Goal: Check status: Check status

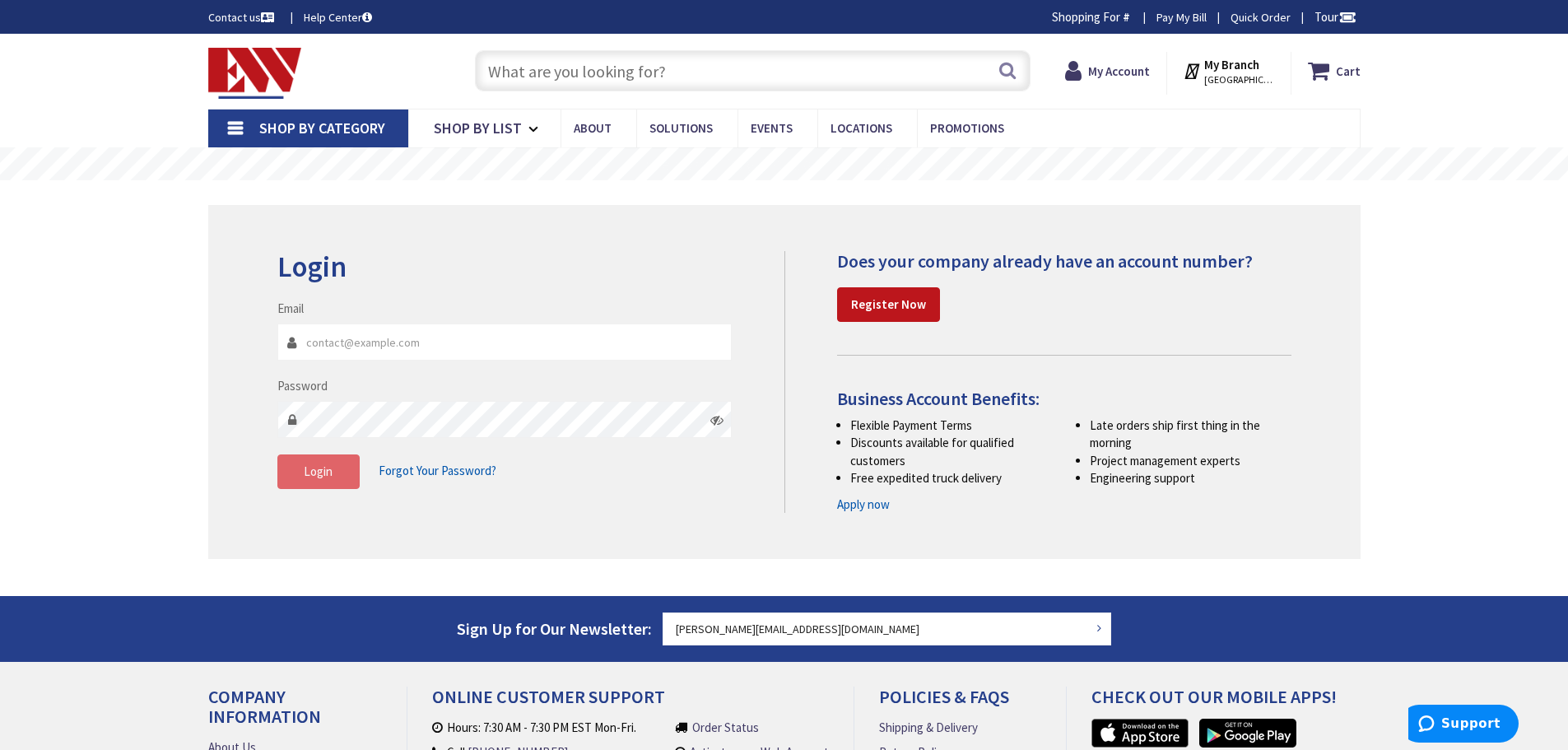
type input "[PERSON_NAME][EMAIL_ADDRESS][DOMAIN_NAME]"
click at [313, 472] on span "Login" at bounding box center [318, 471] width 29 height 16
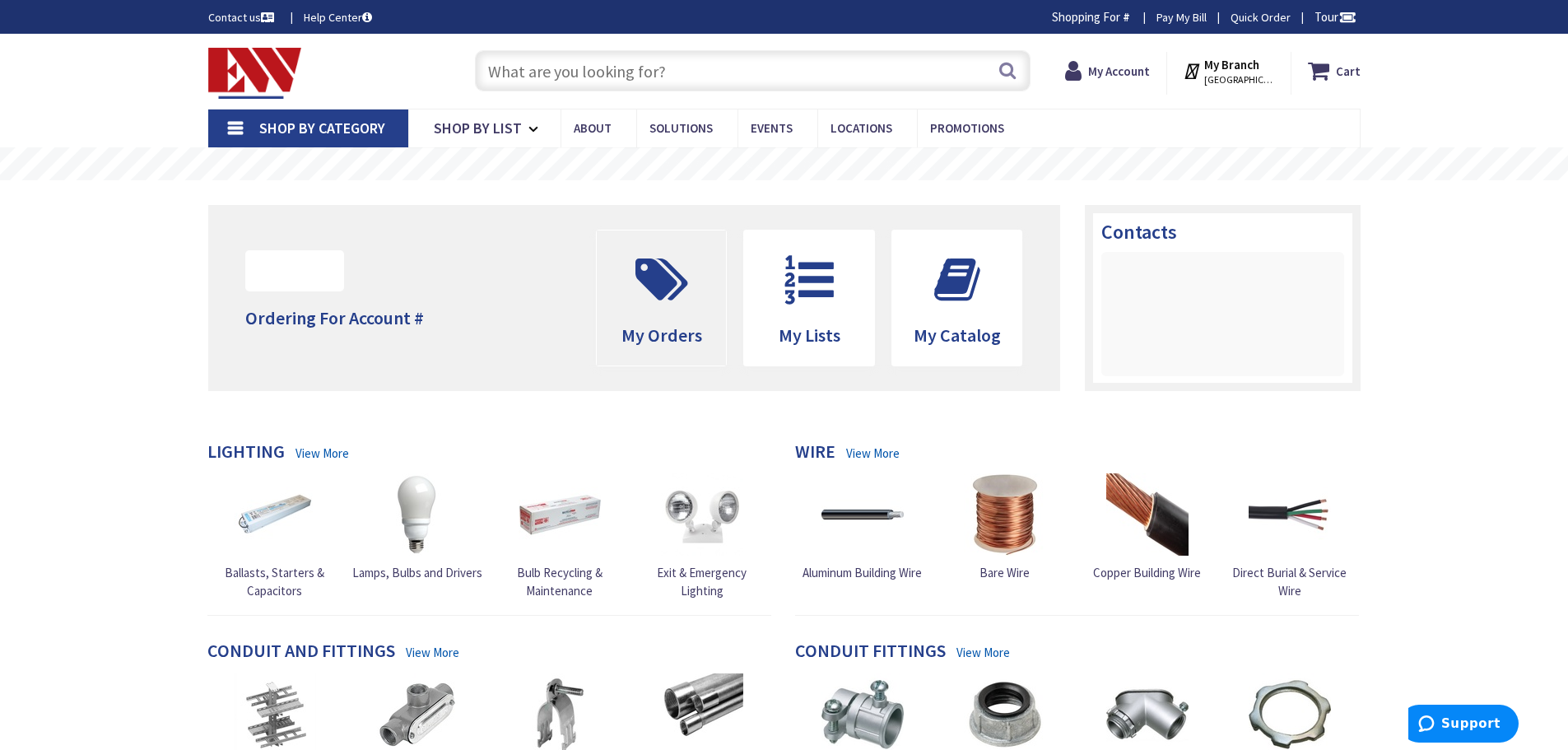
click at [677, 257] on icon at bounding box center [661, 279] width 69 height 50
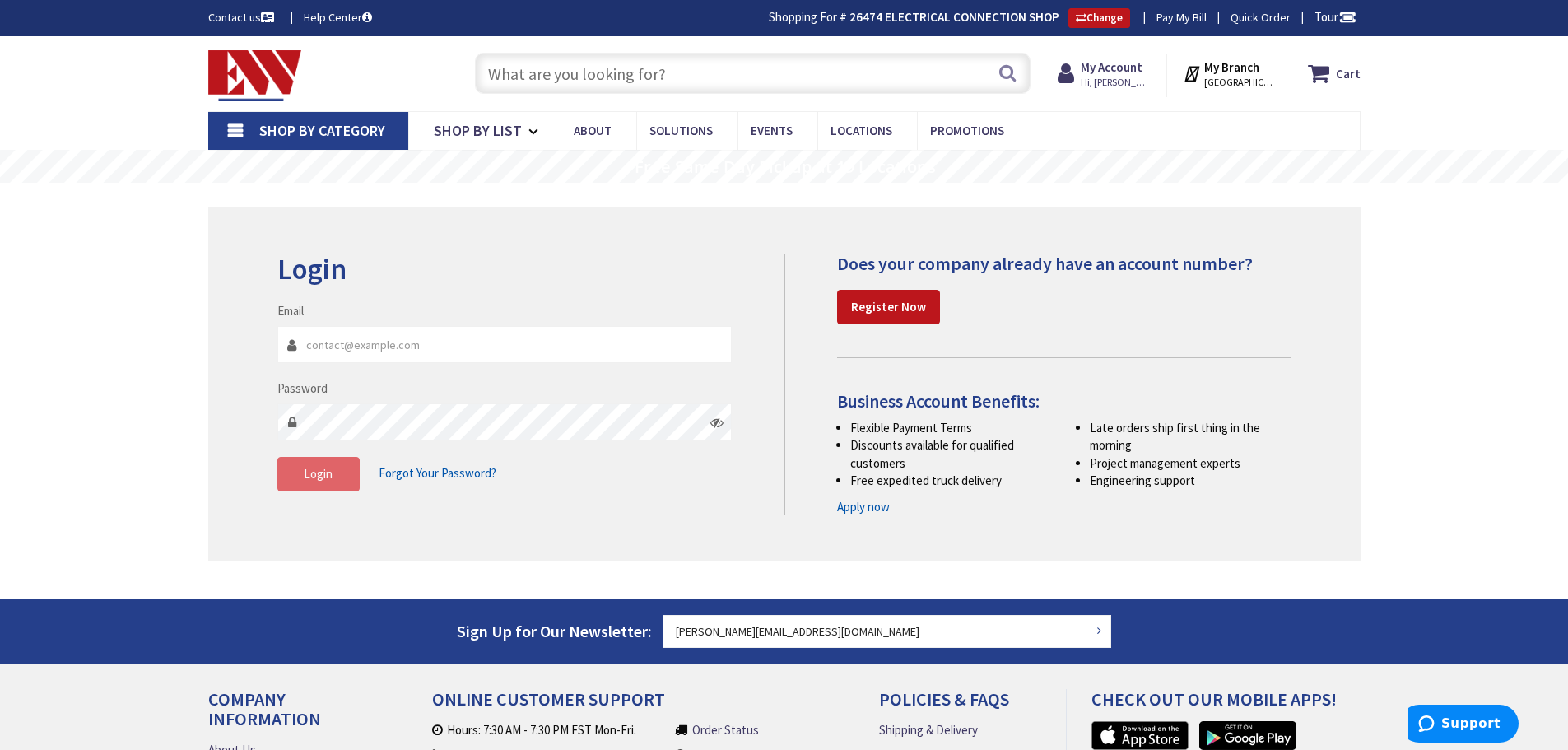
type input "samuel@electricalconnectioninc.com"
click at [297, 479] on button "Login" at bounding box center [319, 474] width 82 height 35
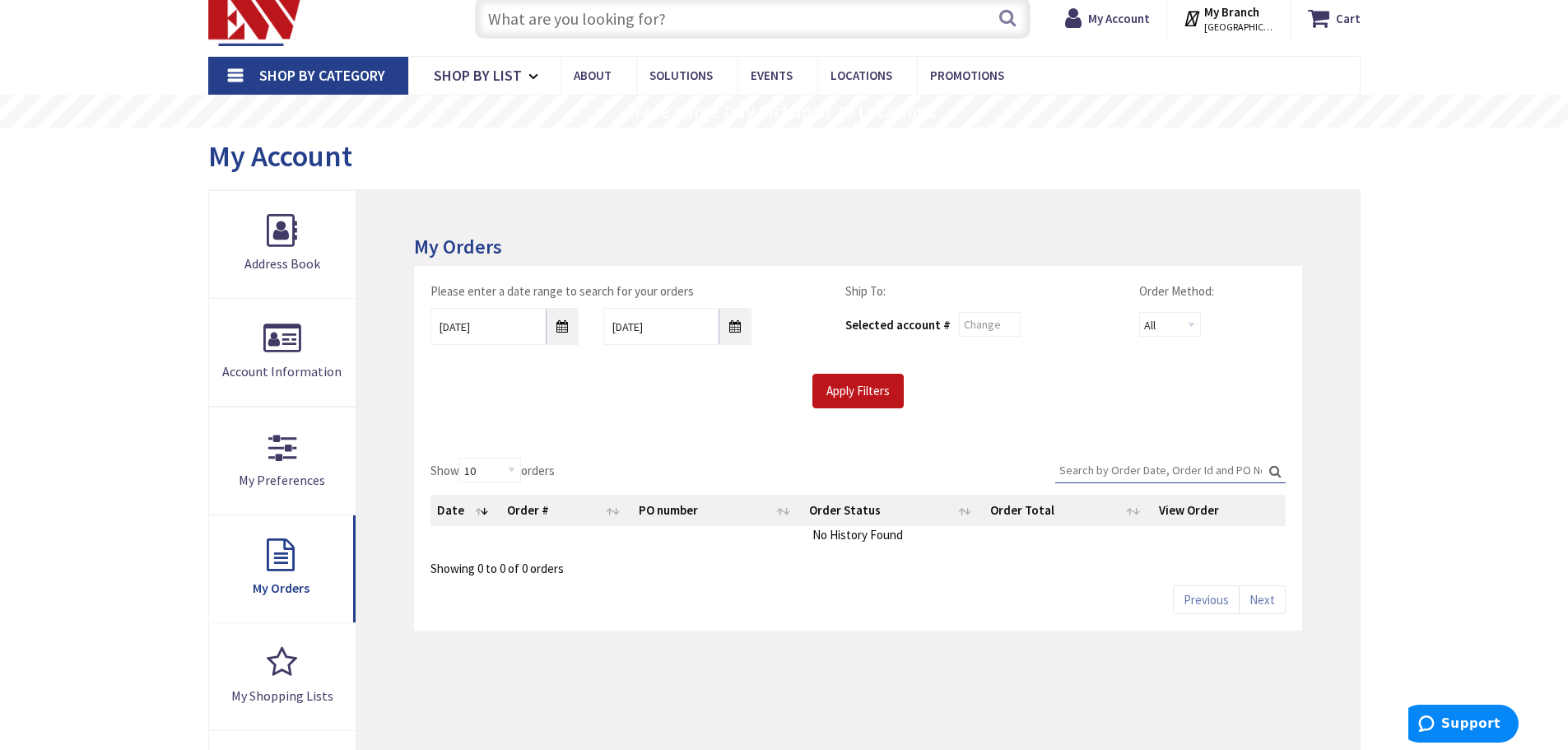
scroll to position [82, 0]
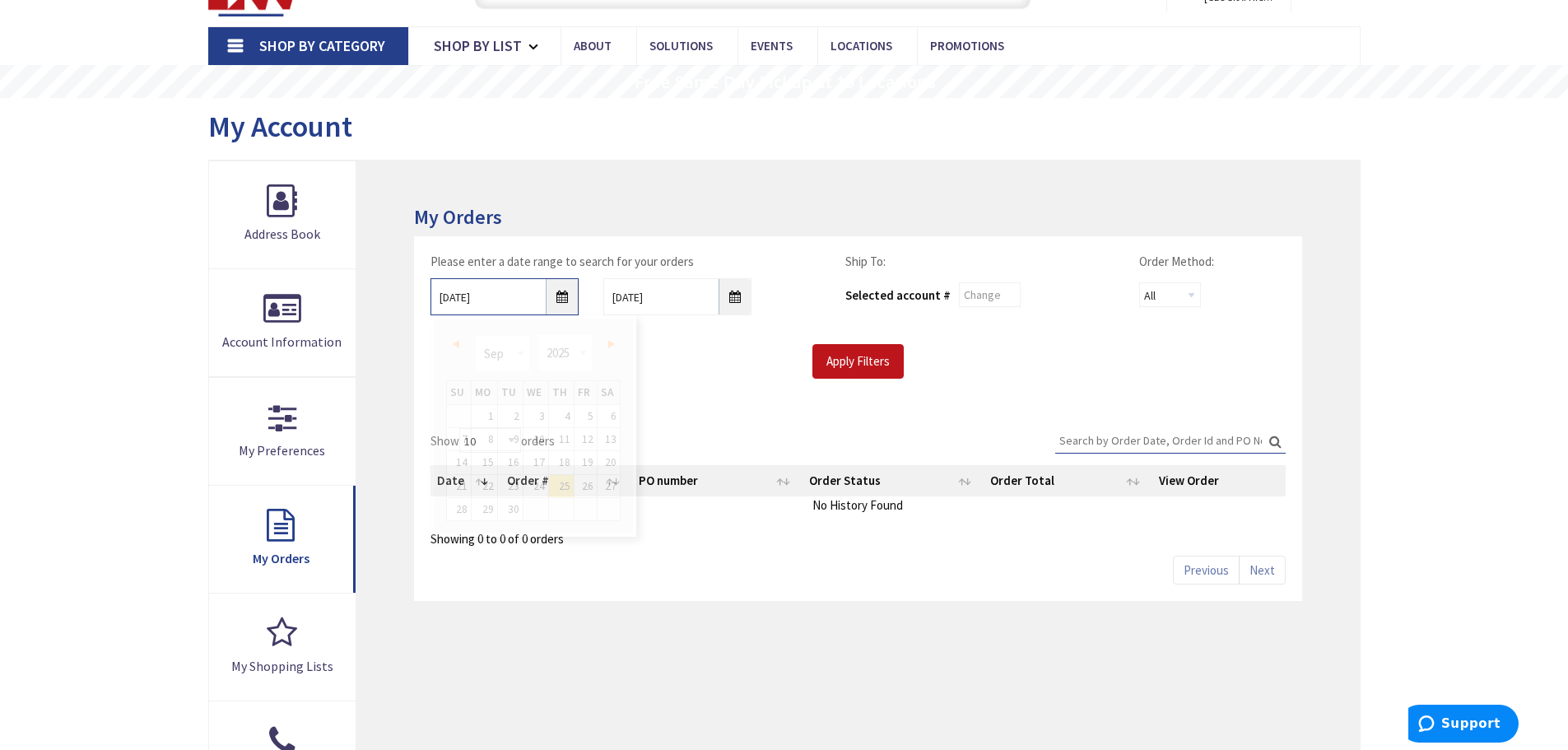
click at [556, 300] on input "9/25/2025" at bounding box center [505, 297] width 148 height 37
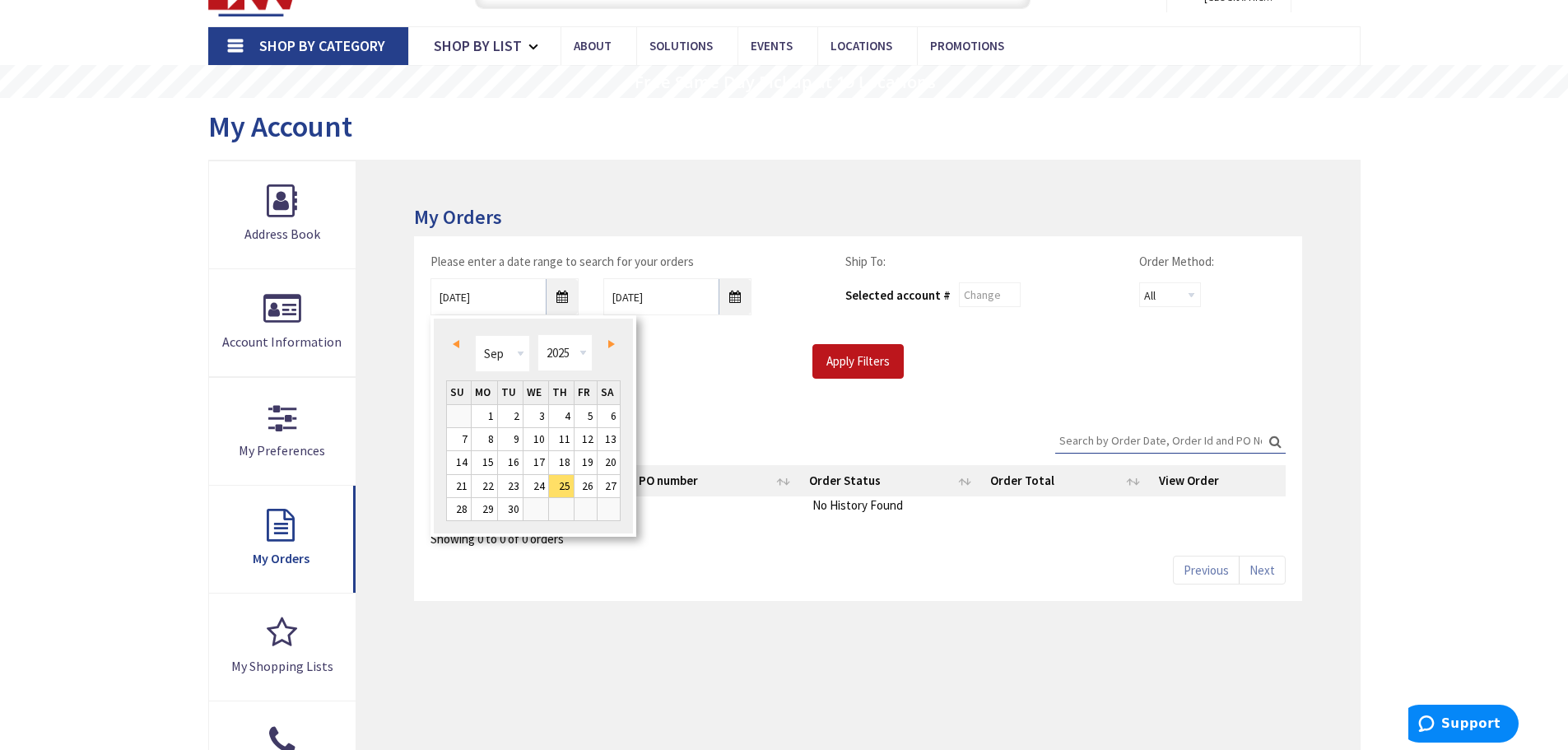
click at [455, 341] on span "Prev" at bounding box center [456, 343] width 7 height 8
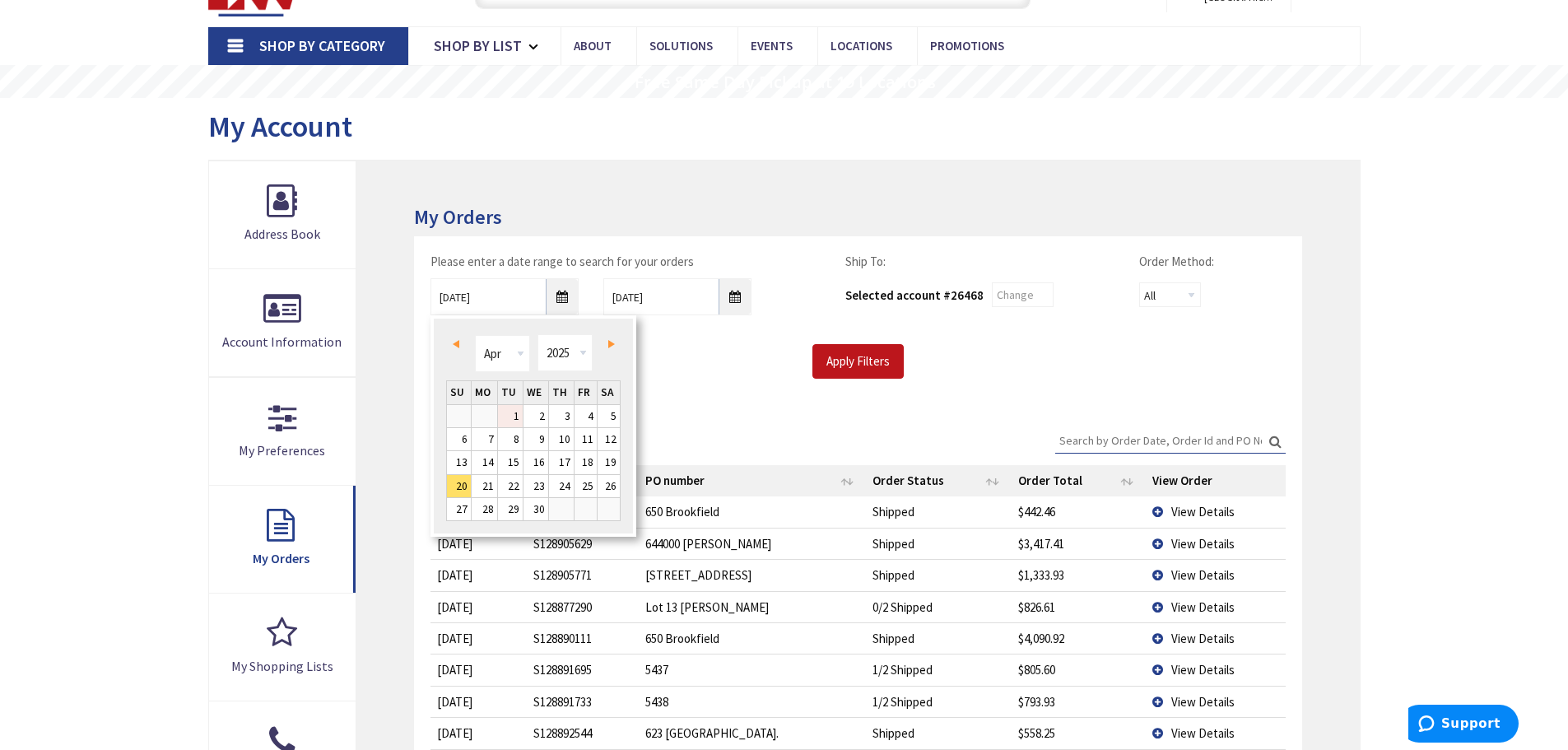
click at [516, 414] on link "1" at bounding box center [510, 416] width 24 height 22
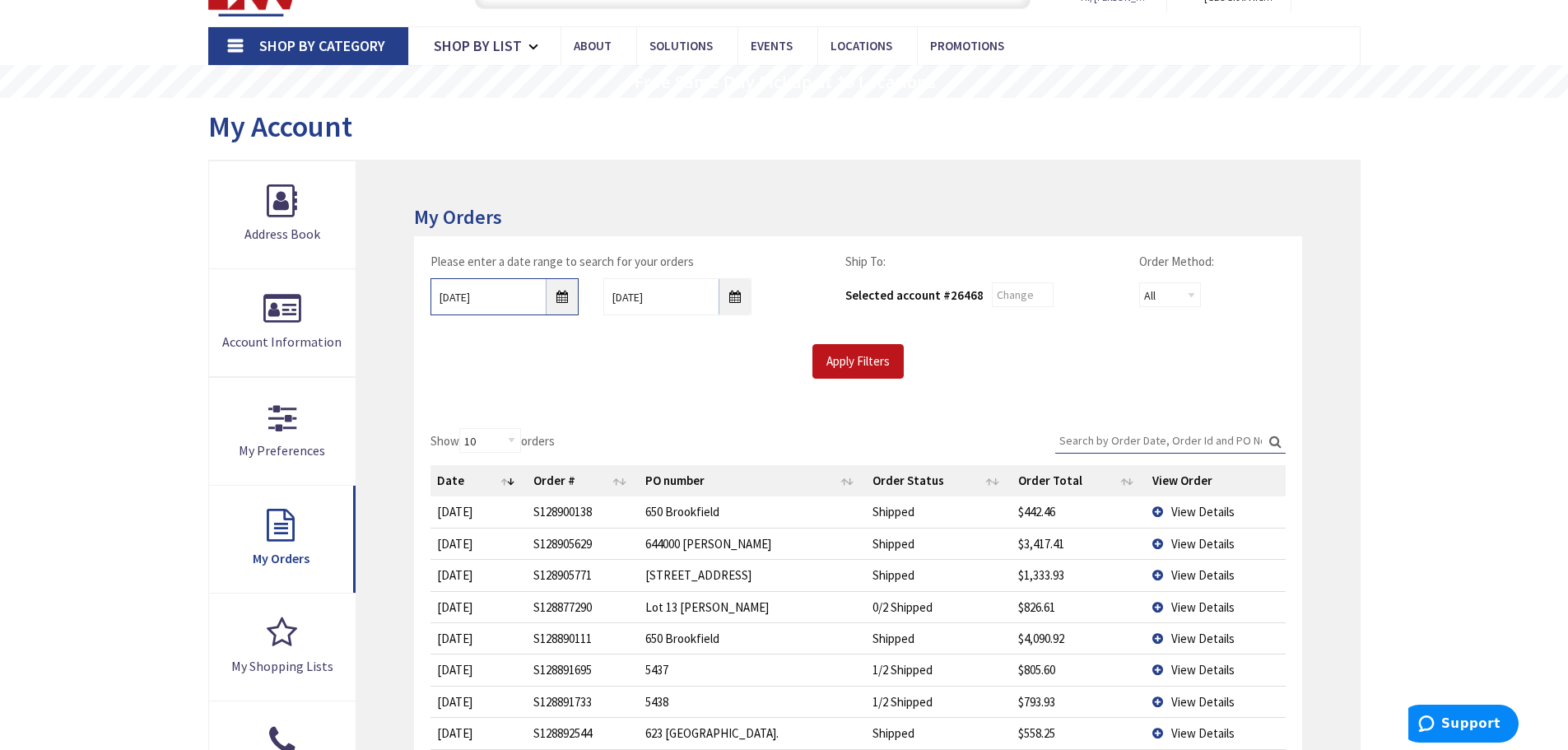
click at [562, 291] on input "04/01/2025" at bounding box center [505, 297] width 148 height 37
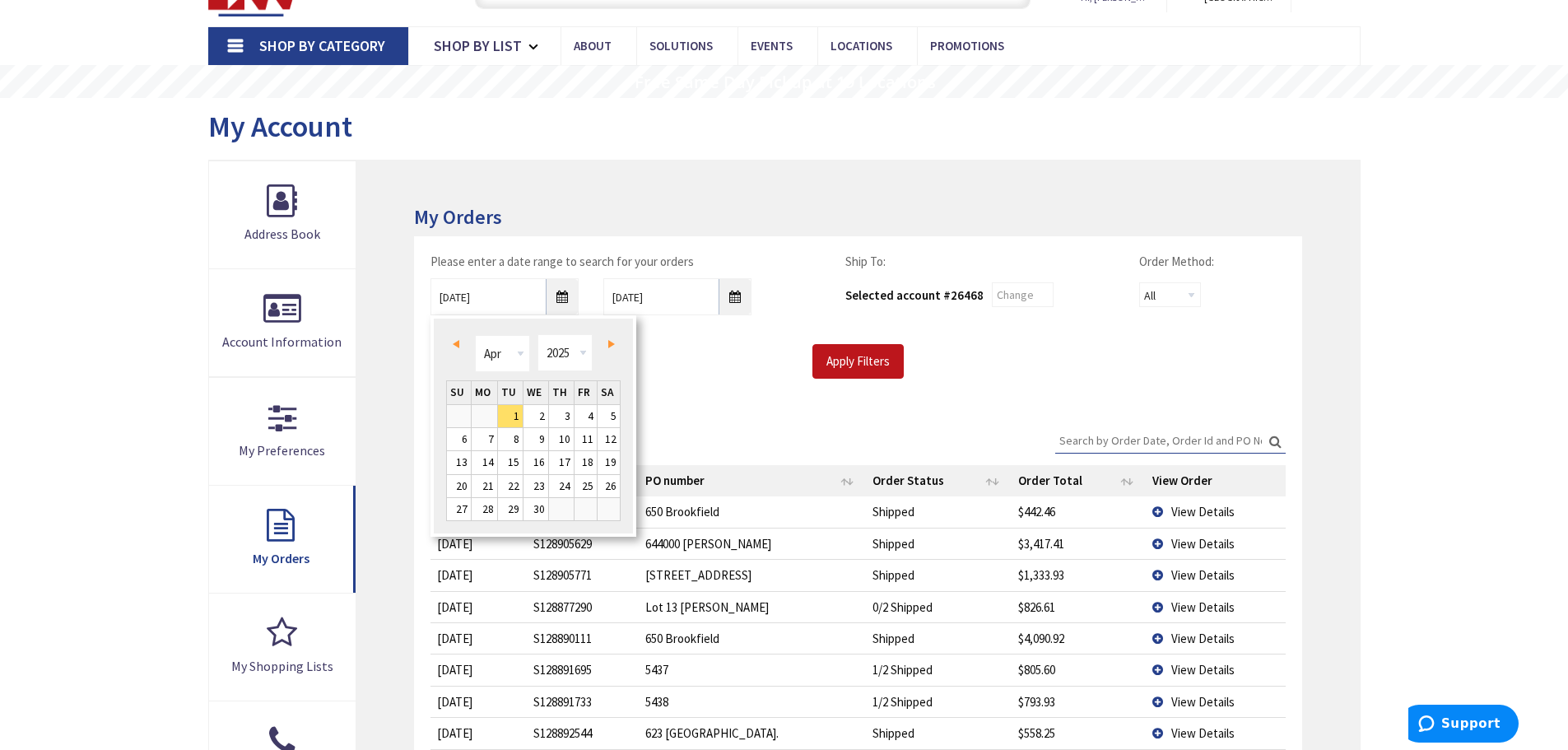
click at [456, 342] on span "Prev" at bounding box center [456, 343] width 7 height 8
click at [607, 414] on link "1" at bounding box center [609, 416] width 23 height 22
type input "02/01/2025"
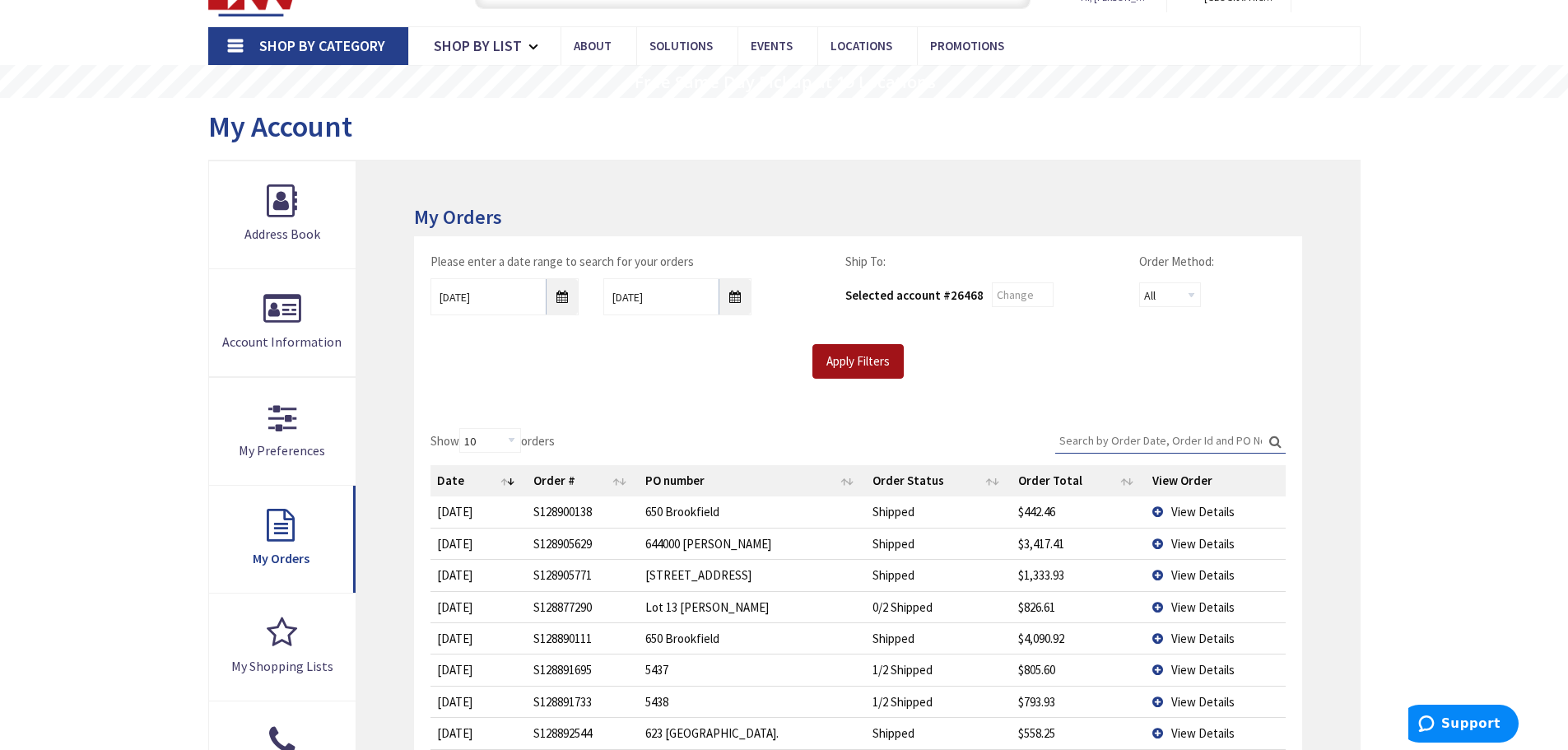
click at [864, 355] on input "Apply Filters" at bounding box center [857, 361] width 92 height 35
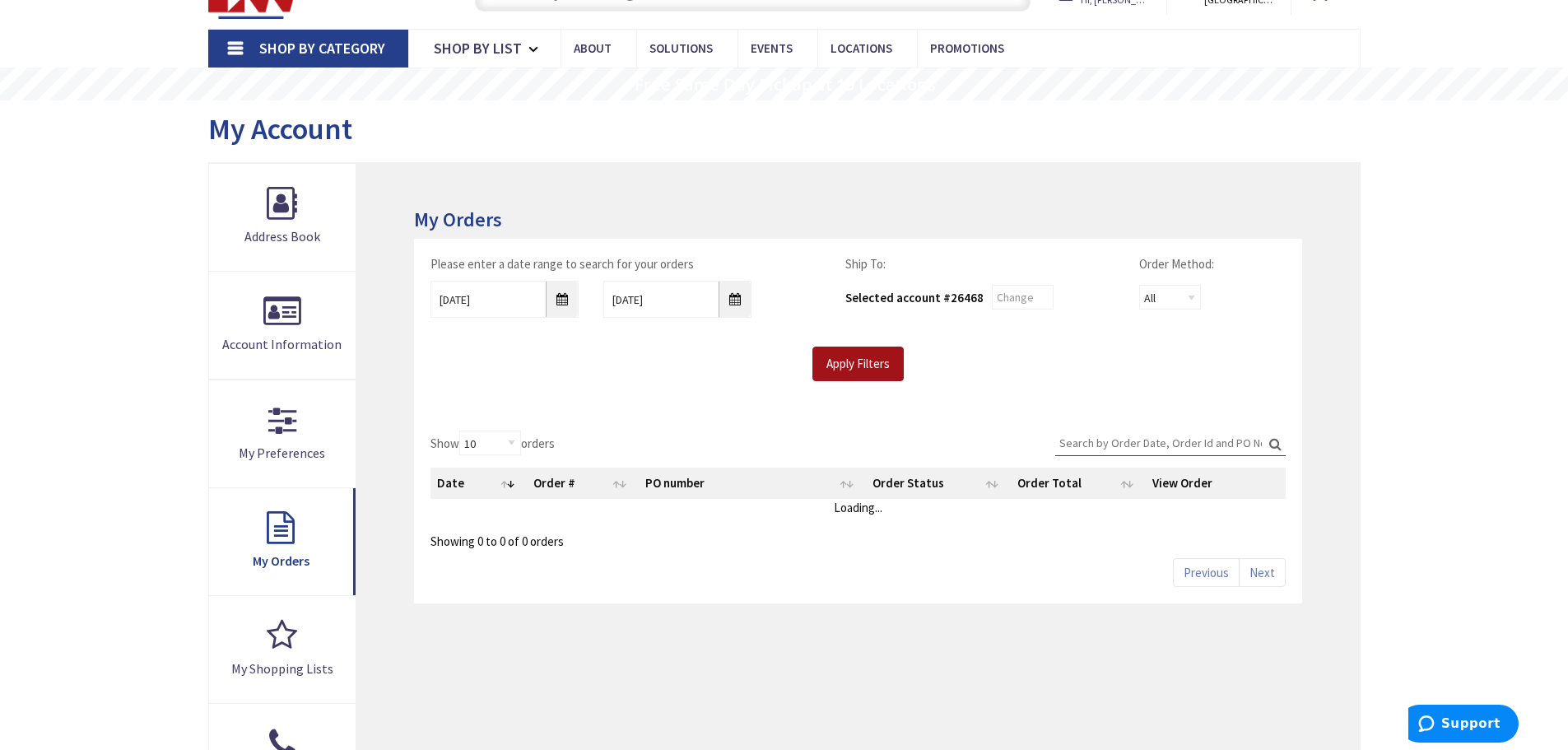
scroll to position [85, 0]
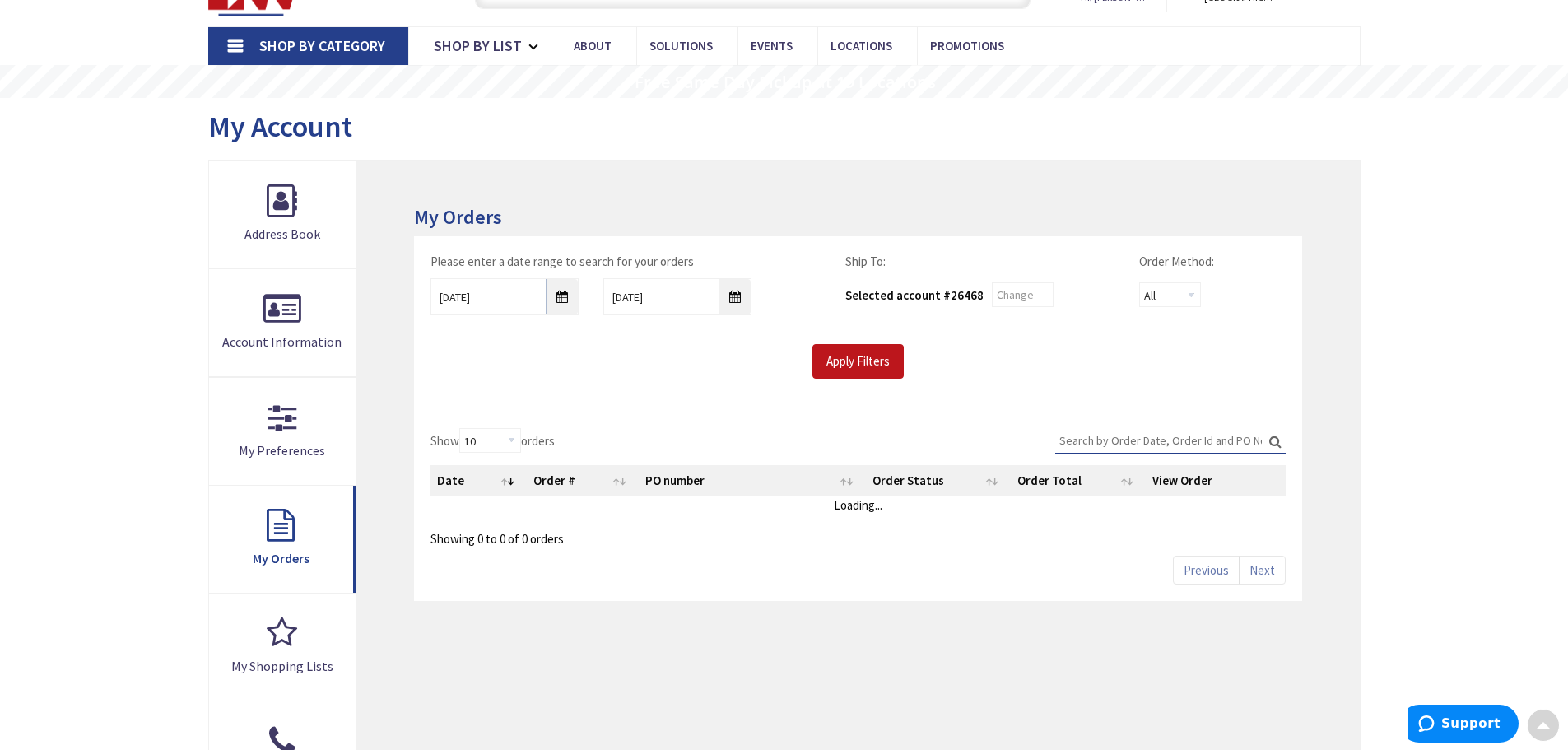
click at [1173, 441] on input "Search:" at bounding box center [1170, 440] width 230 height 24
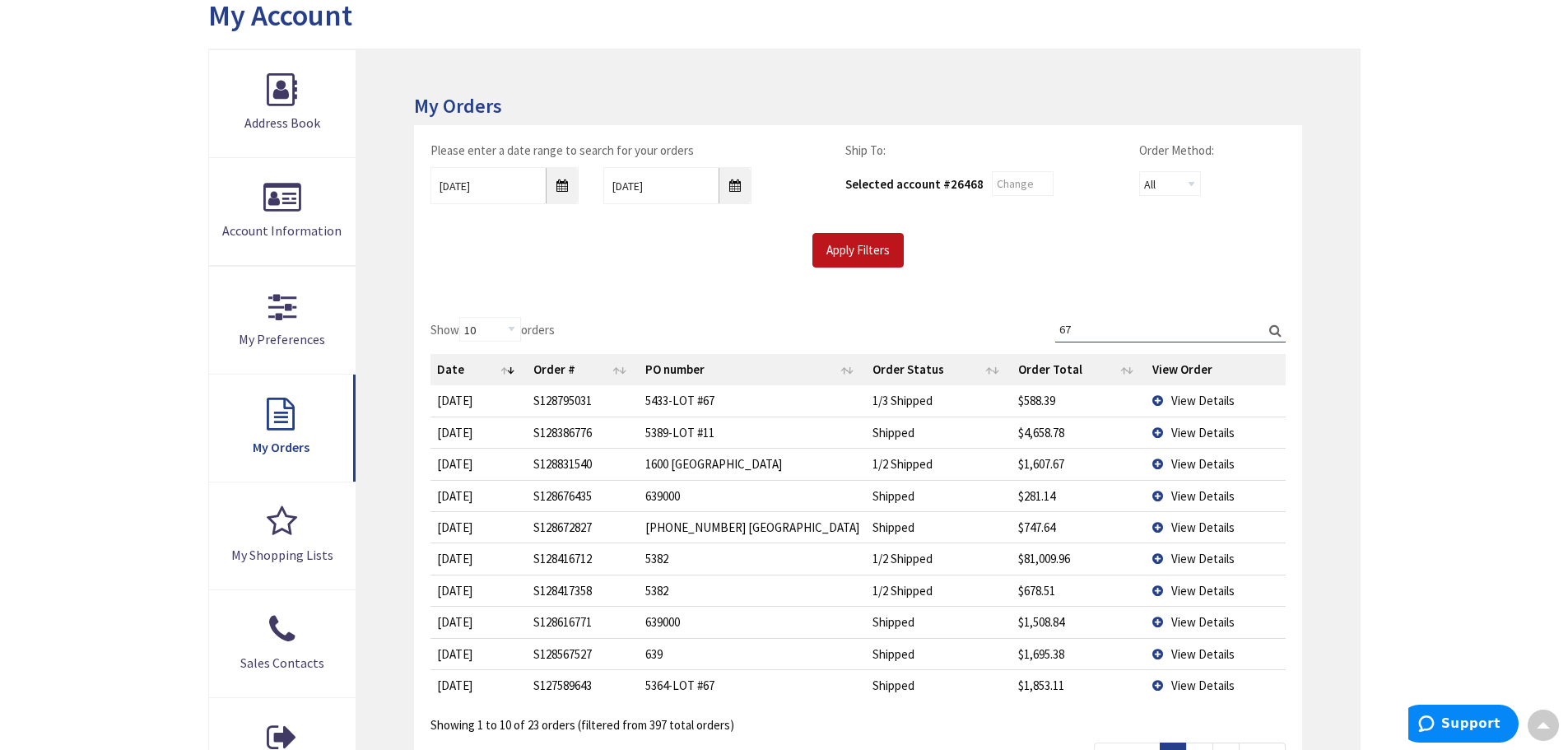
scroll to position [250, 0]
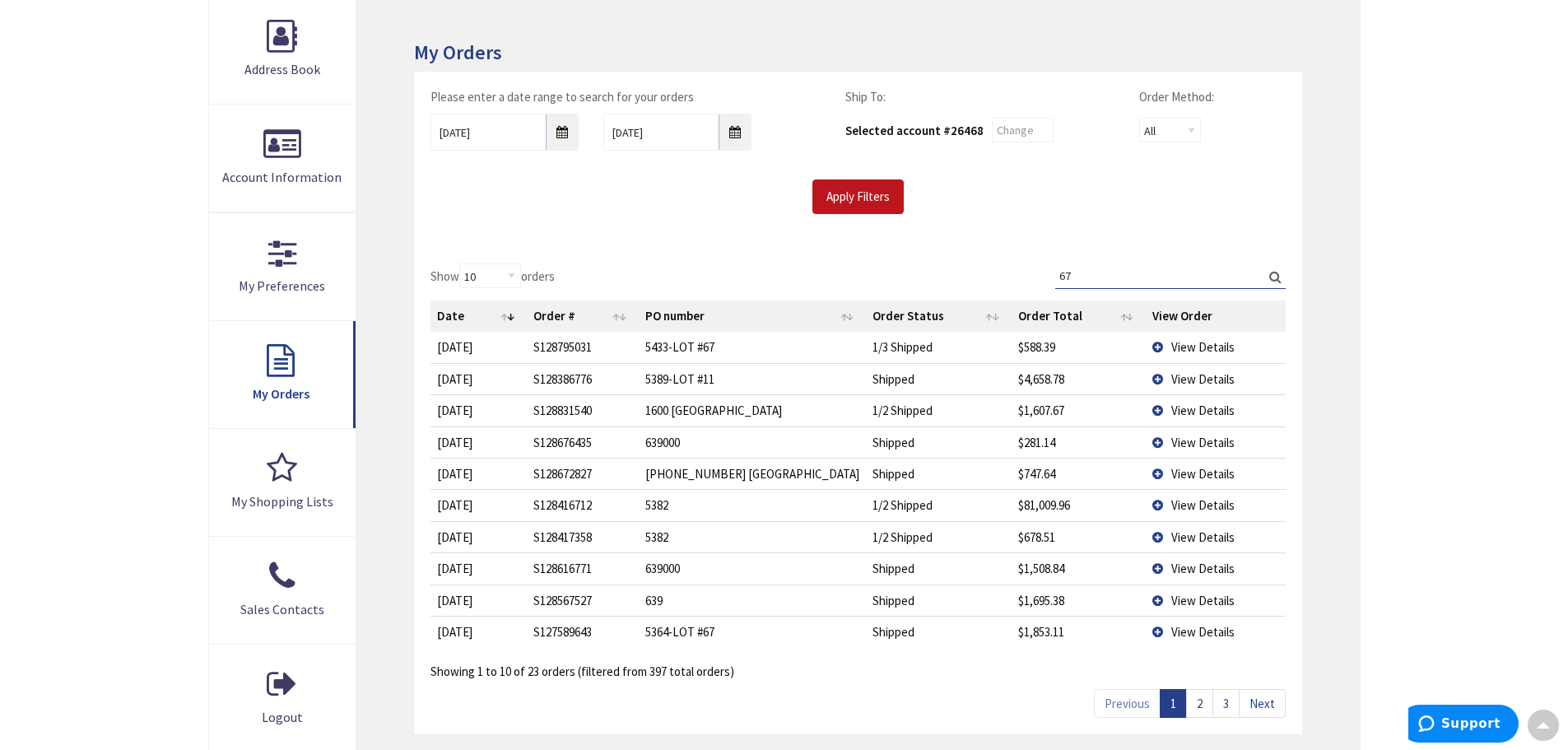
click at [1189, 350] on span "View Details" at bounding box center [1202, 347] width 64 height 16
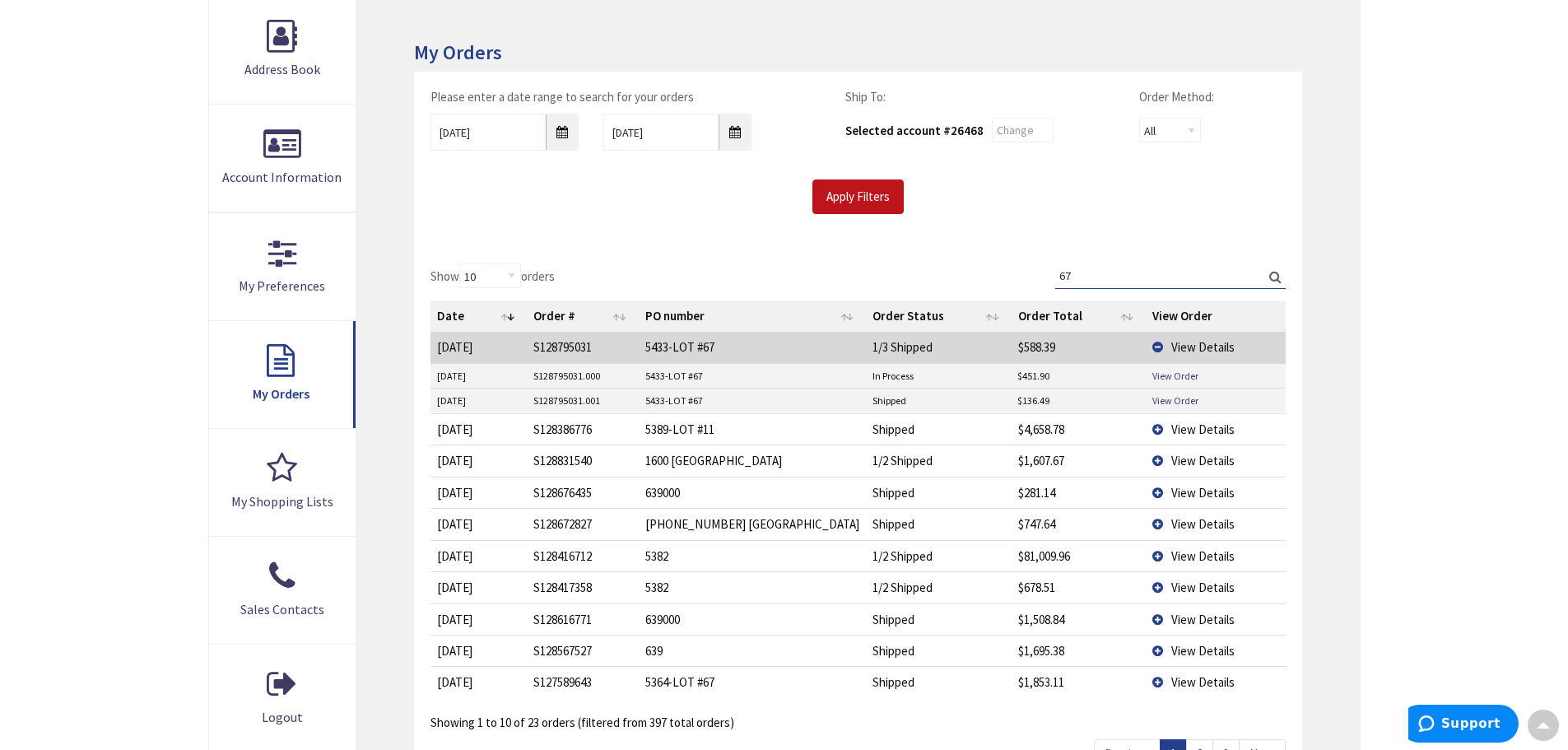
click at [1154, 341] on td "View Details" at bounding box center [1215, 347] width 140 height 31
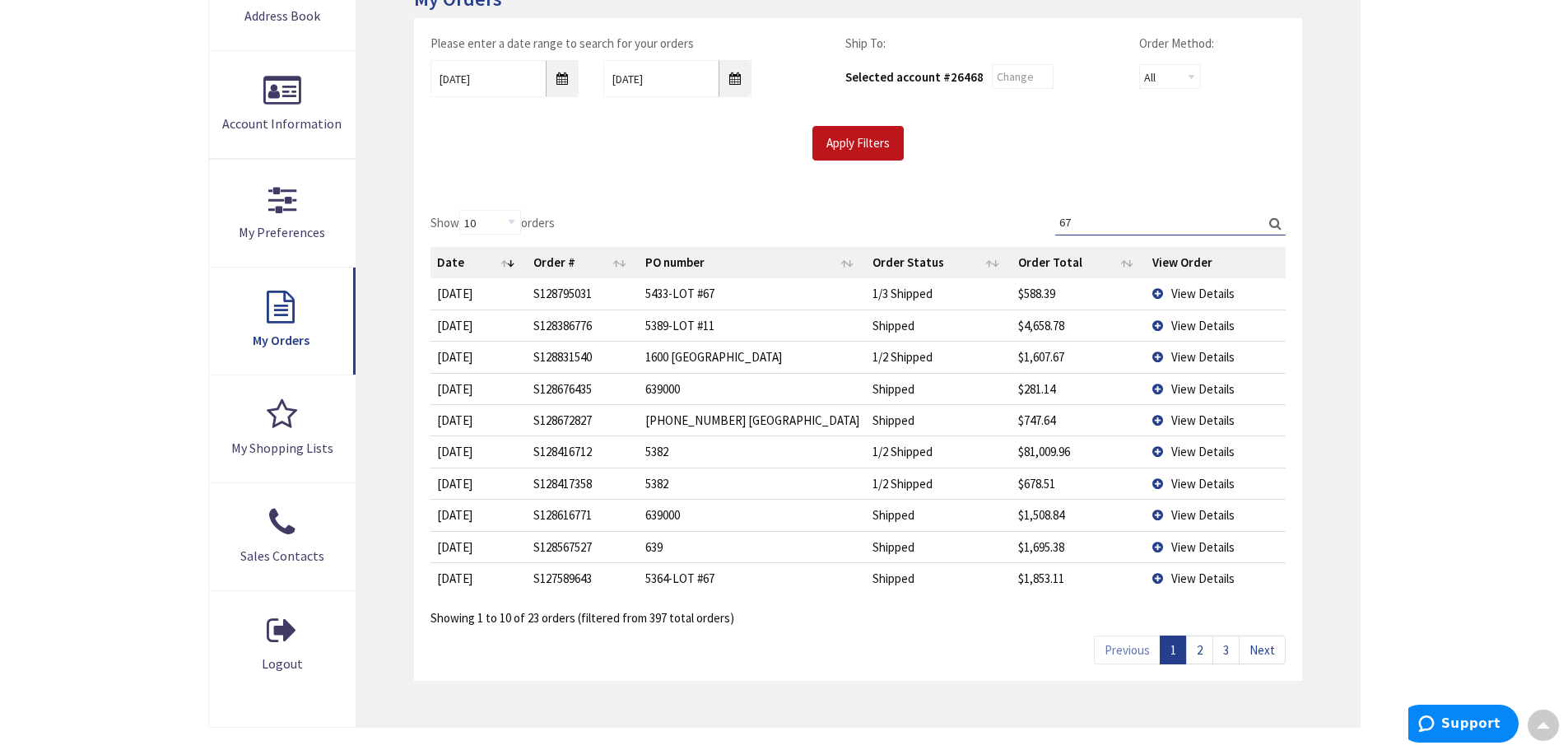
scroll to position [332, 0]
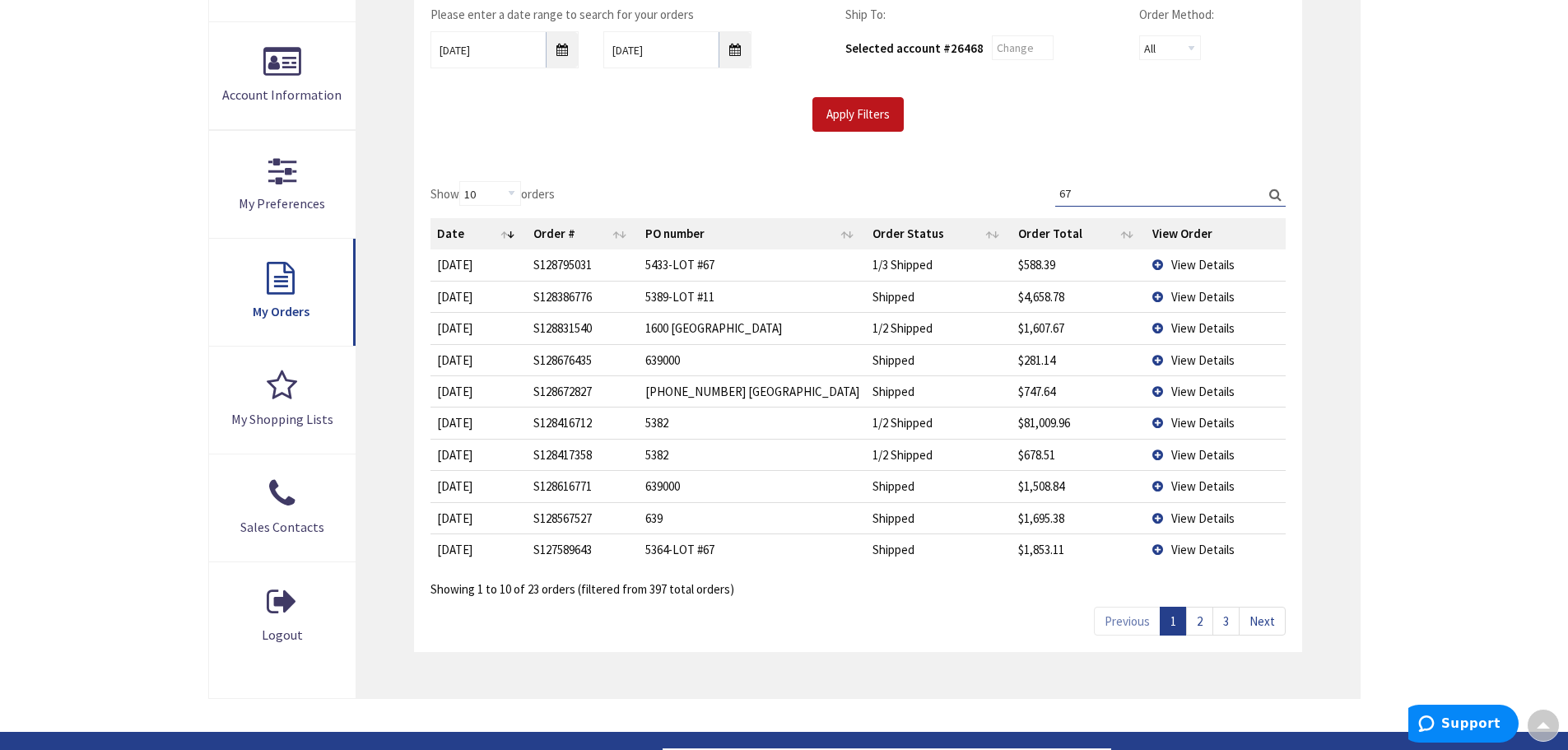
click at [1171, 551] on span "View Details" at bounding box center [1202, 549] width 64 height 16
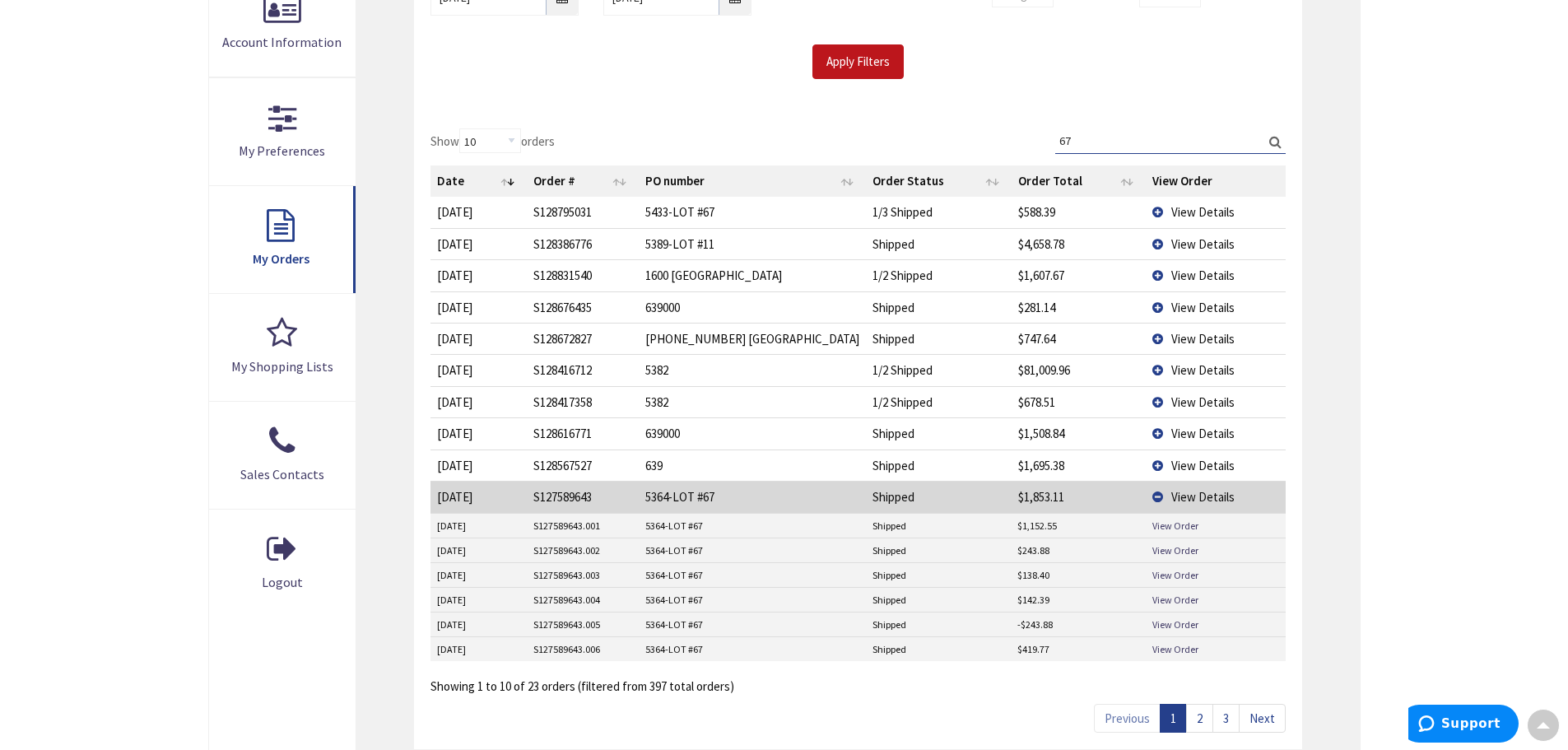
scroll to position [414, 0]
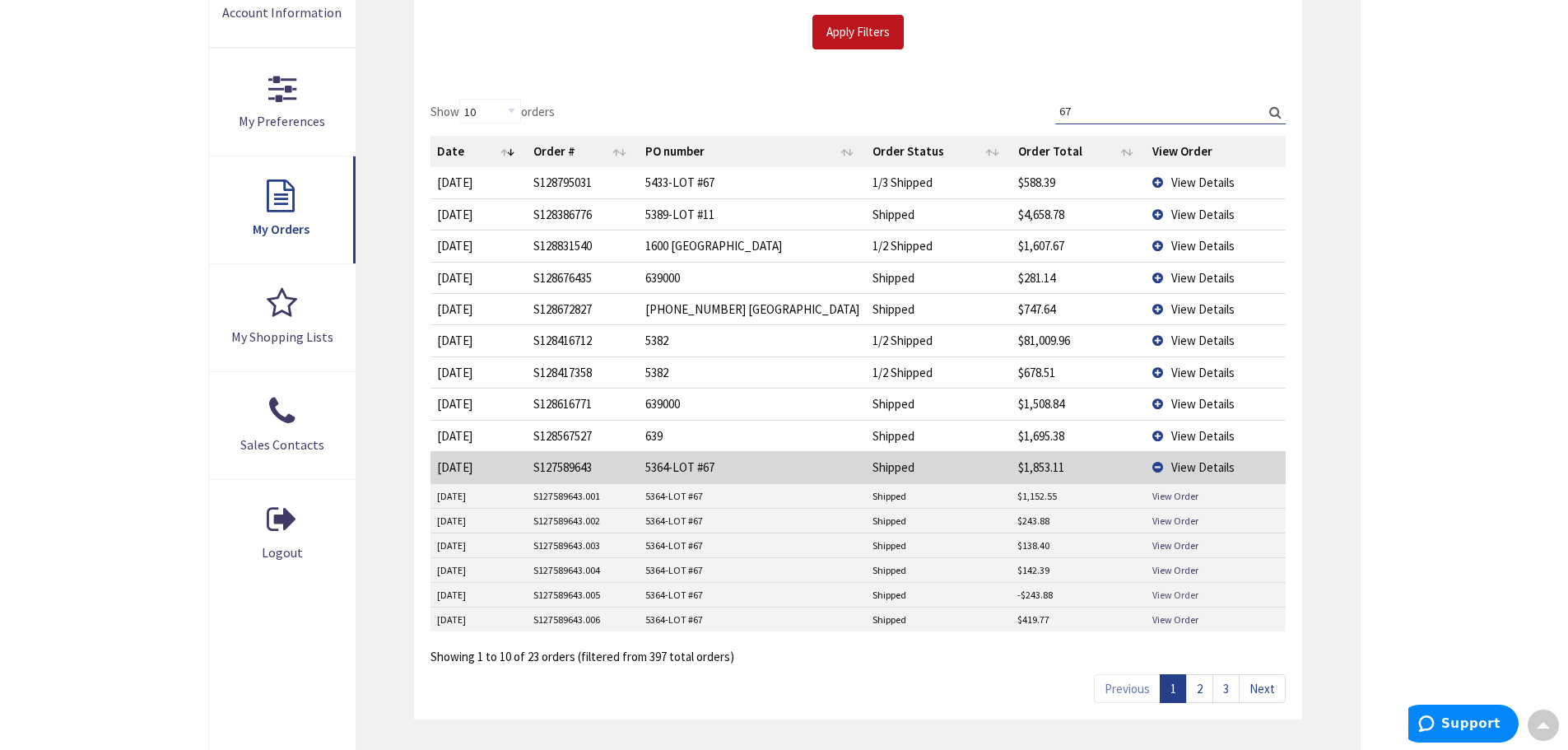
click at [1177, 595] on link "View Order" at bounding box center [1175, 595] width 46 height 14
click at [1131, 110] on input "67" at bounding box center [1170, 111] width 230 height 24
drag, startPoint x: 1131, startPoint y: 110, endPoint x: 1051, endPoint y: 107, distance: 80.1
click at [1051, 107] on div "Show 10 25 50 100 orders Search: 67 Date Order # PO number Order Status Order T…" at bounding box center [857, 382] width 854 height 567
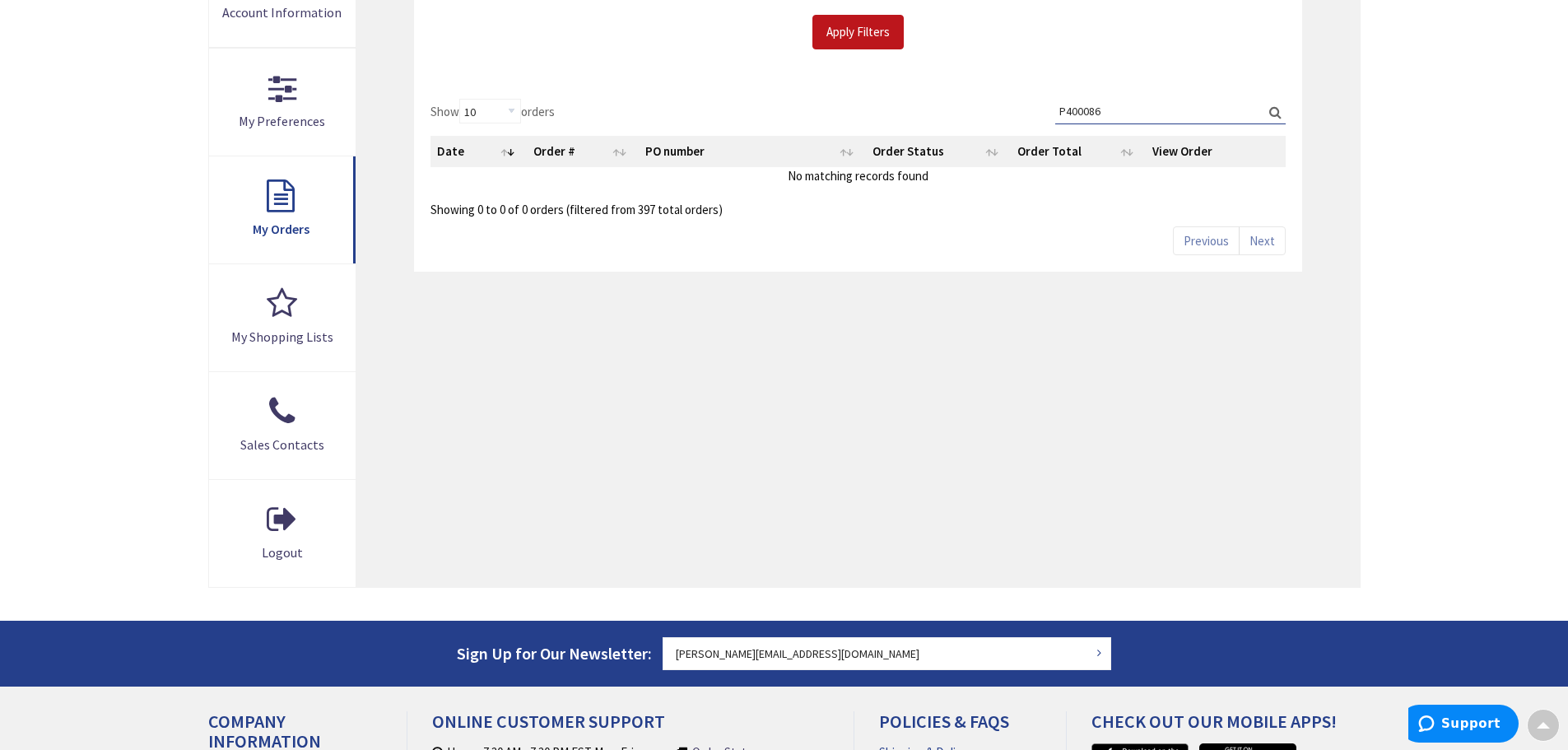
type input "P400086"
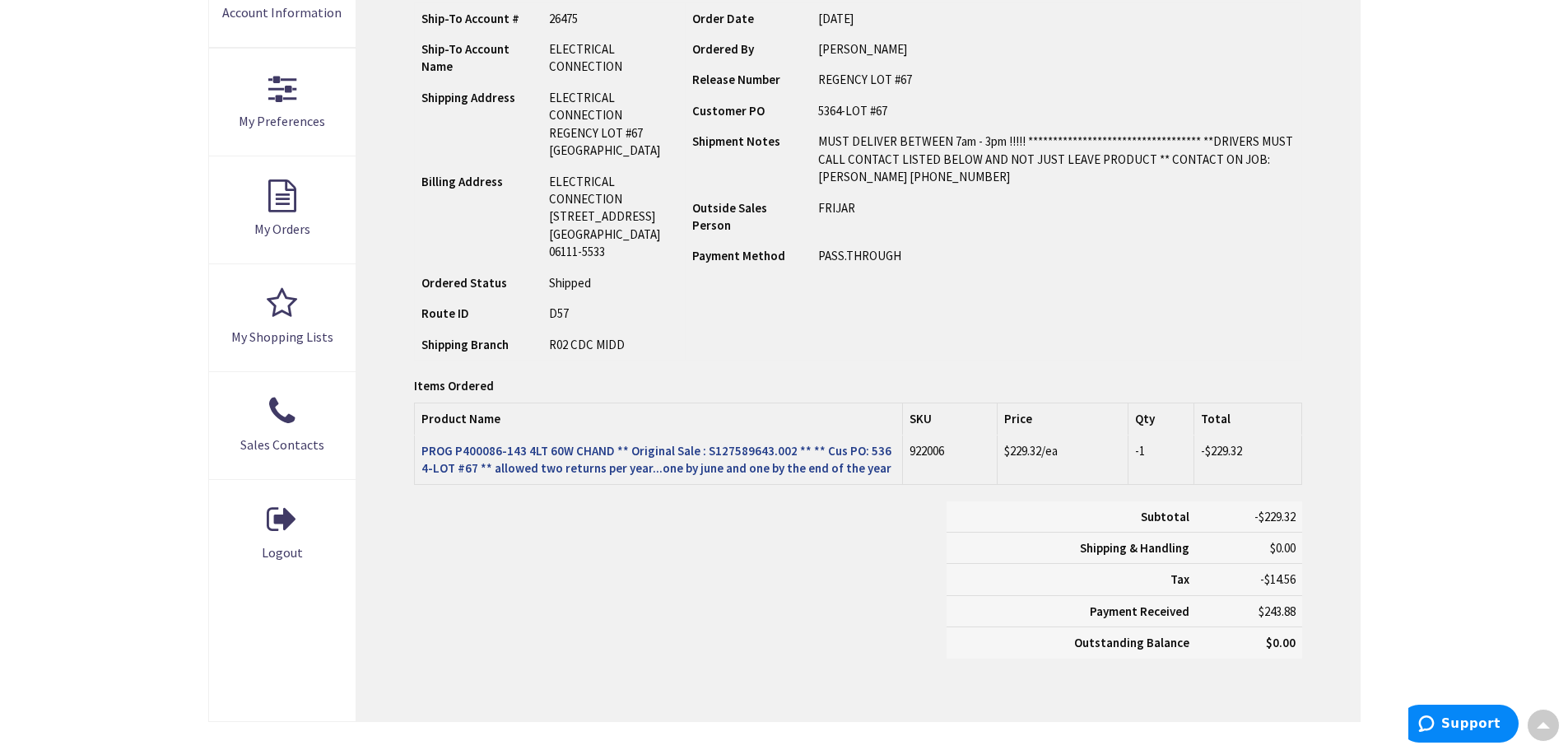
scroll to position [414, 0]
click at [472, 469] on strong "PROG P400086-143 4LT 60W CHAND ** Original Sale : S127589643.002 ** ** Cus PO: …" at bounding box center [657, 459] width 470 height 33
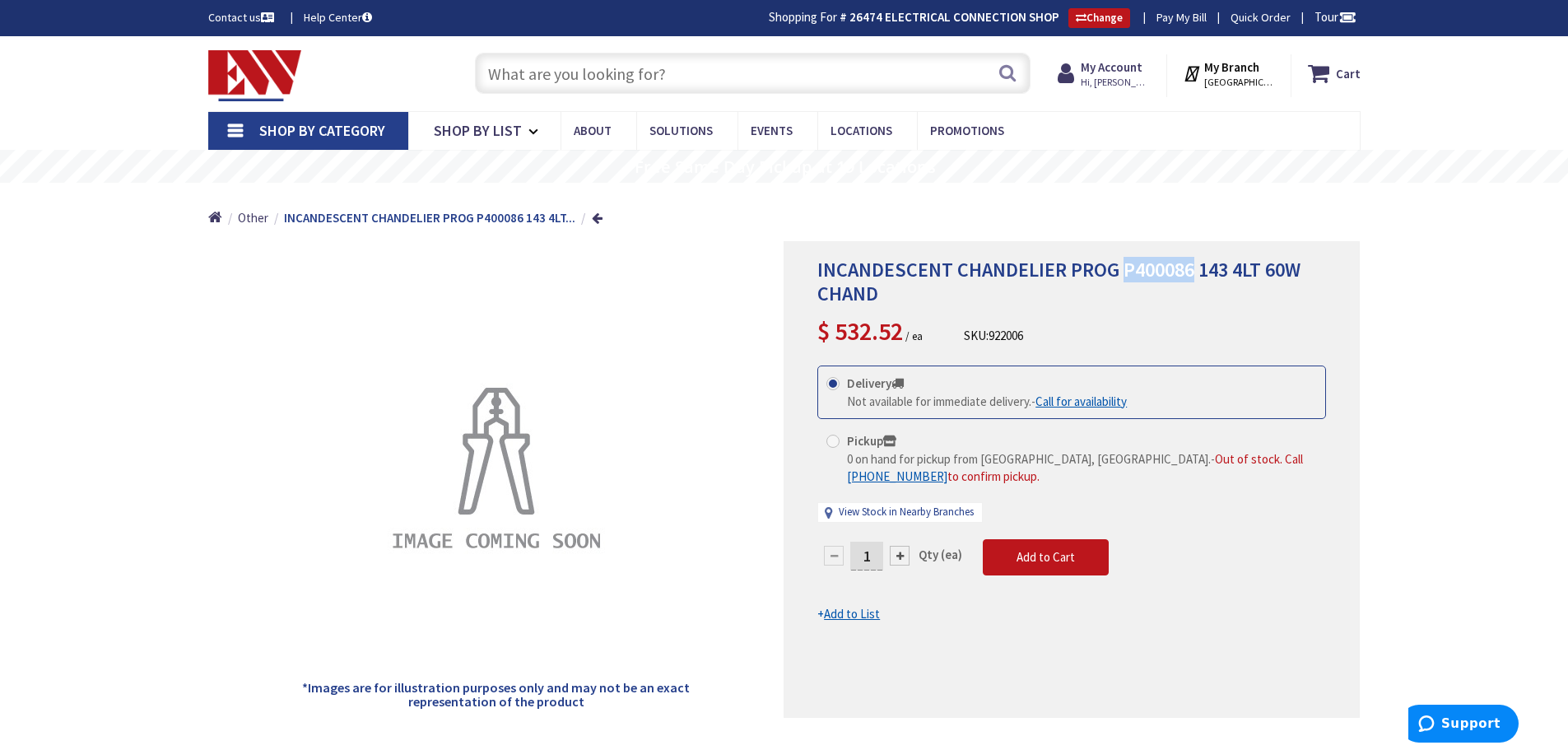
drag, startPoint x: 1120, startPoint y: 268, endPoint x: 1192, endPoint y: 270, distance: 72.0
click at [1192, 270] on span "INCANDESCENT CHANDELIER PROG P400086 143 4LT 60W CHAND" at bounding box center [1058, 281] width 483 height 50
copy span "P400086"
click at [1128, 272] on span "INCANDESCENT CHANDELIER PROG P400086 143 4LT 60W CHAND" at bounding box center [1058, 281] width 483 height 50
click at [1100, 272] on span "INCANDESCENT CHANDELIER PROG P400086 143 4LT 60W CHAND" at bounding box center [1058, 281] width 483 height 50
